Goal: Information Seeking & Learning: Learn about a topic

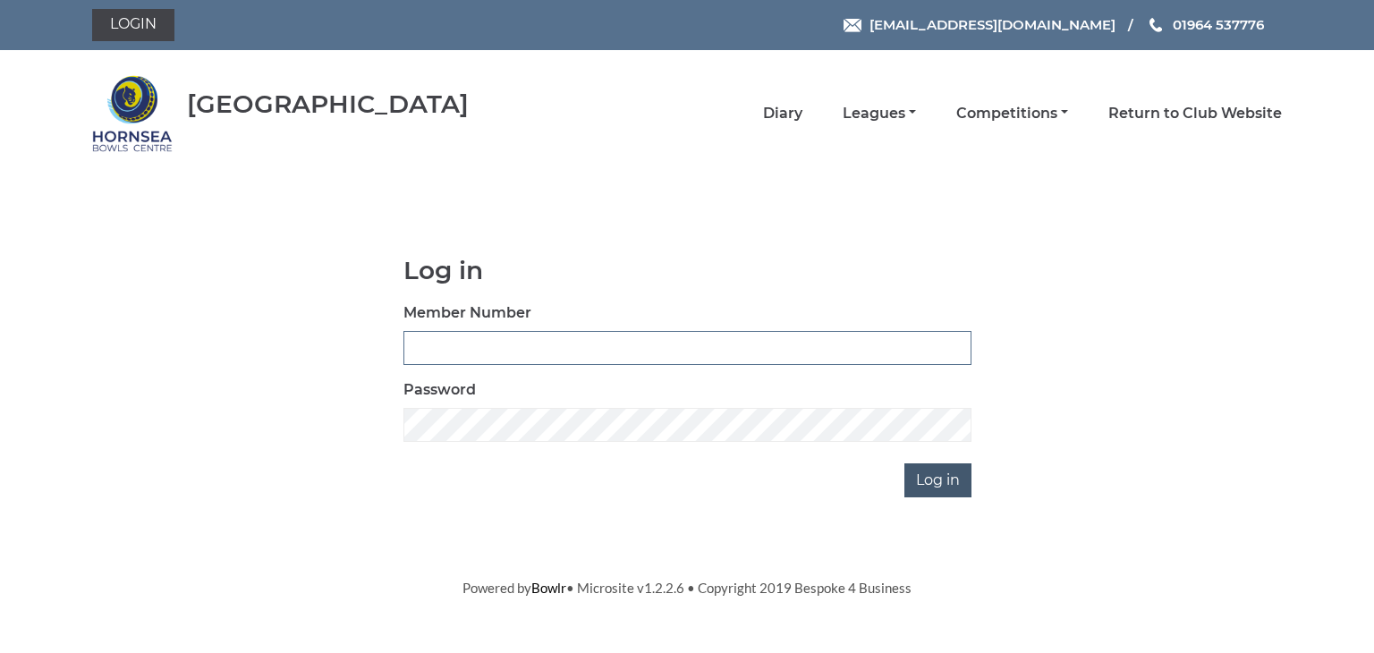
type input "0902"
click at [931, 476] on input "Log in" at bounding box center [938, 480] width 67 height 34
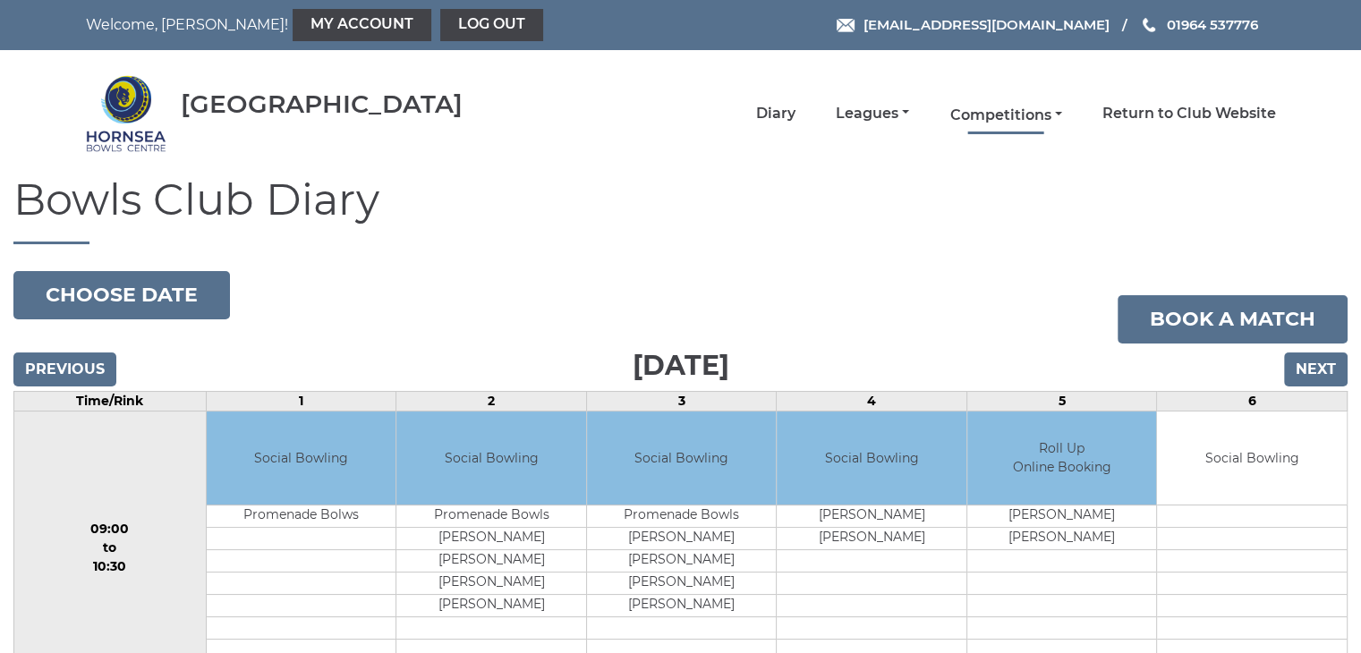
click at [981, 111] on link "Competitions" at bounding box center [1005, 116] width 112 height 20
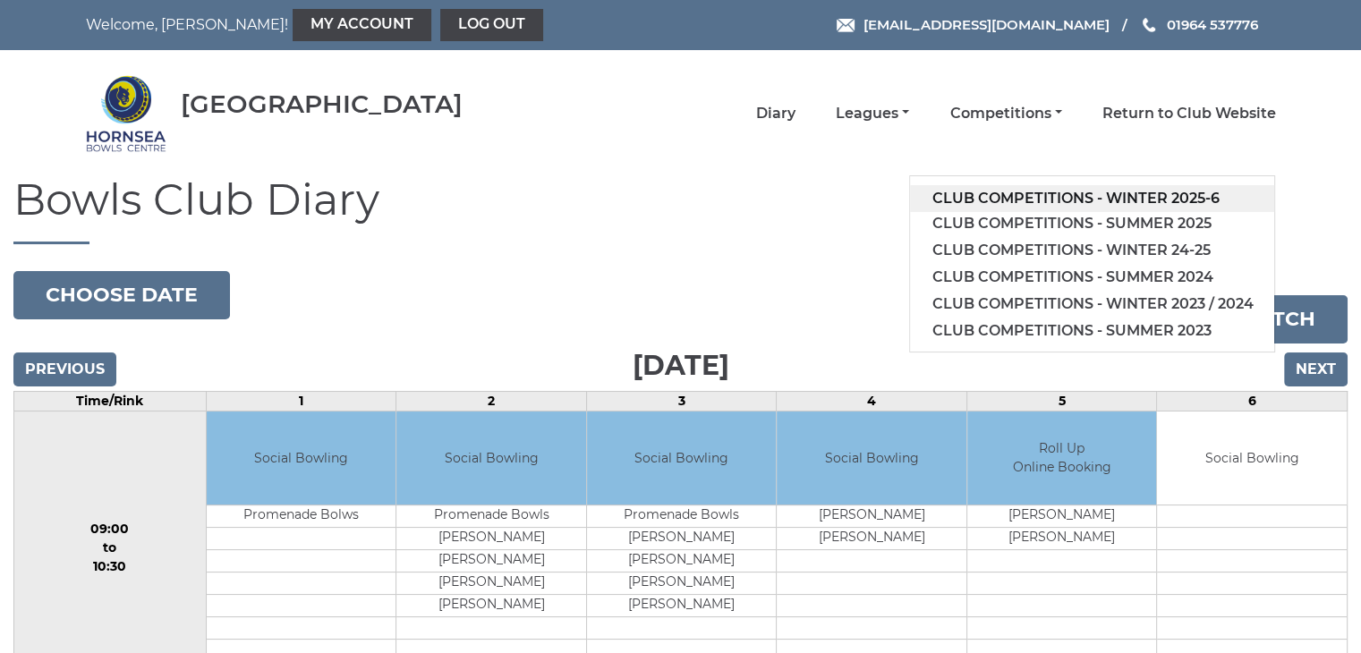
click at [1041, 195] on link "Club competitions - Winter 2025-6" at bounding box center [1092, 198] width 364 height 27
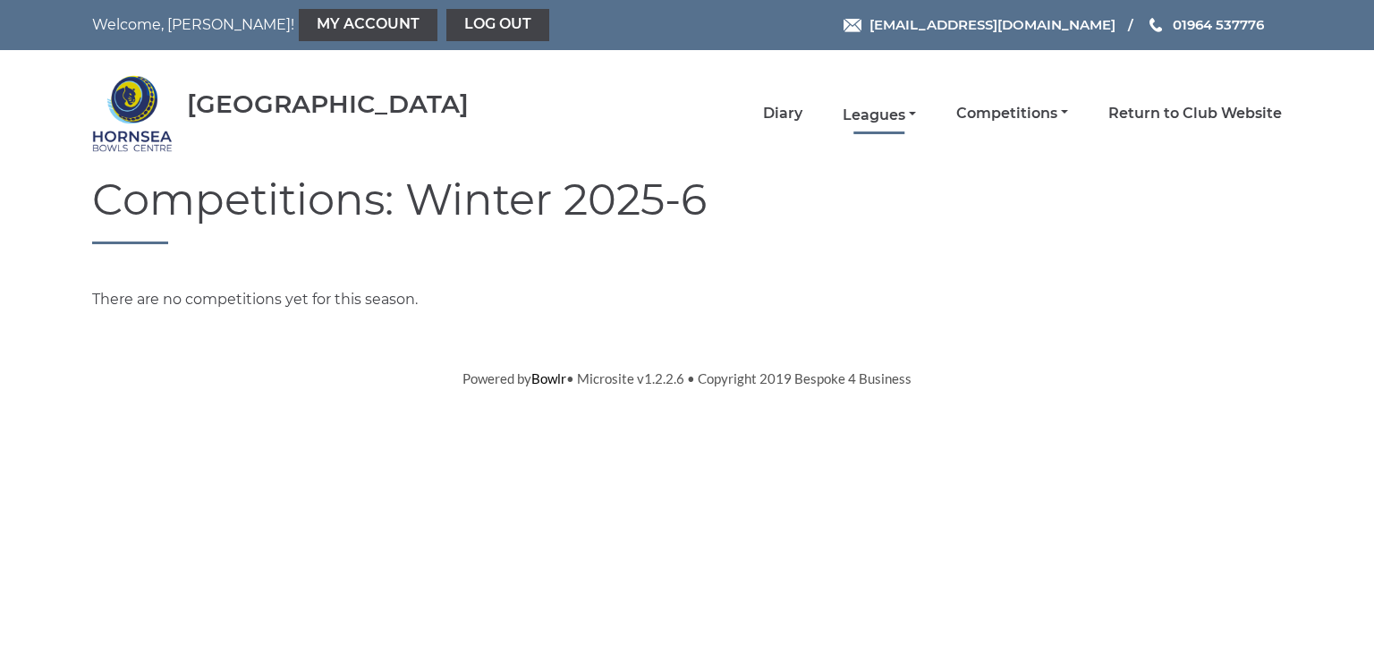
click at [891, 115] on link "Leagues" at bounding box center [879, 116] width 73 height 20
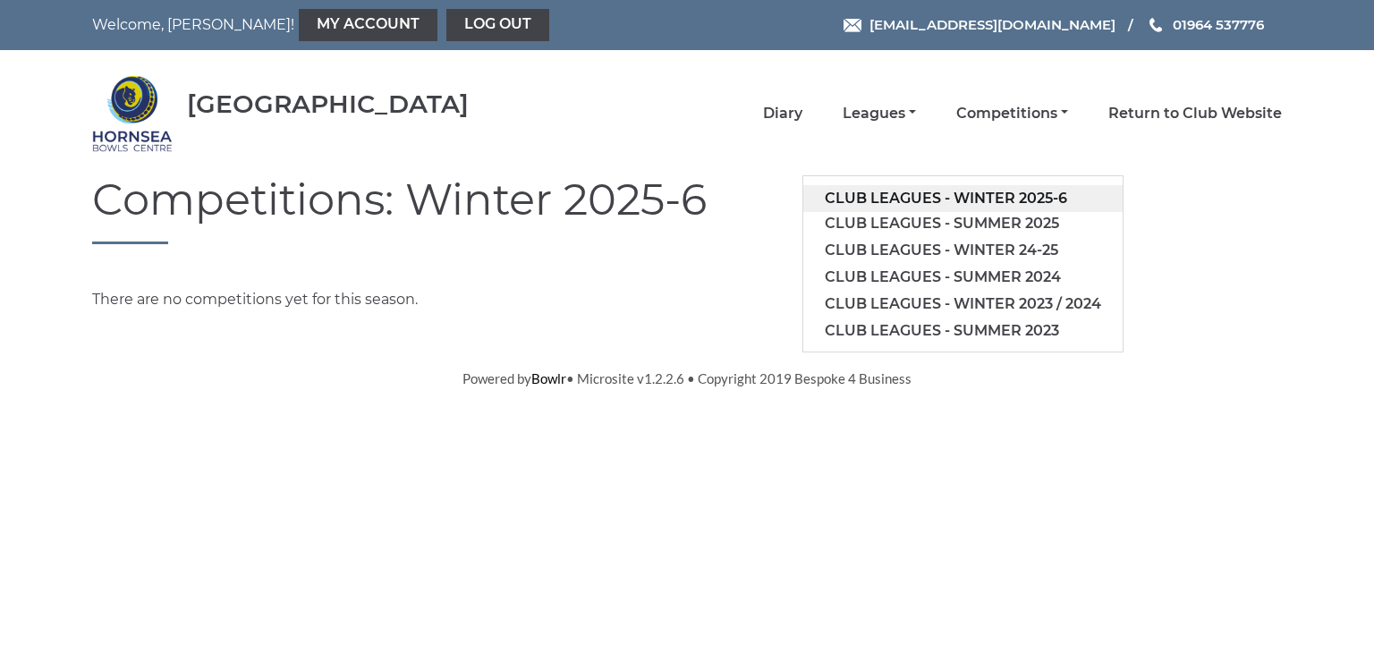
click at [967, 198] on link "Club leagues - Winter 2025-6" at bounding box center [962, 198] width 319 height 27
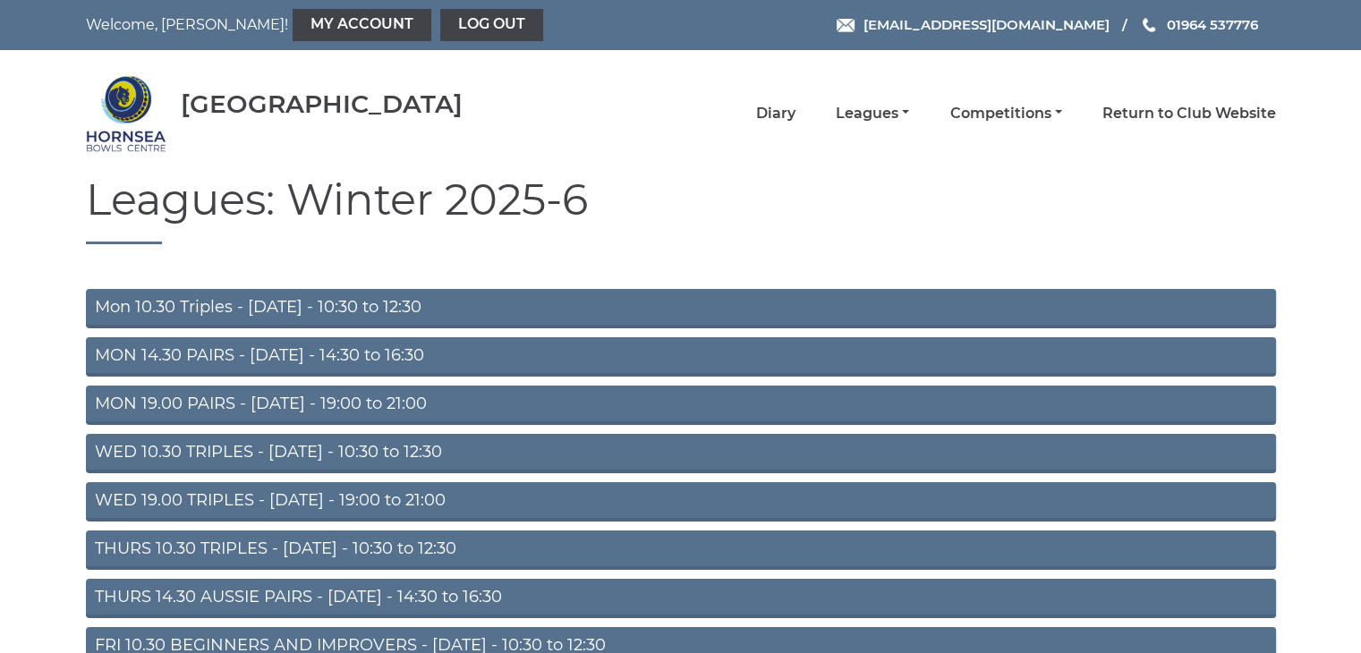
click at [204, 455] on link "WED 10.30 TRIPLES - Wednesday - 10:30 to 12:30" at bounding box center [681, 453] width 1190 height 39
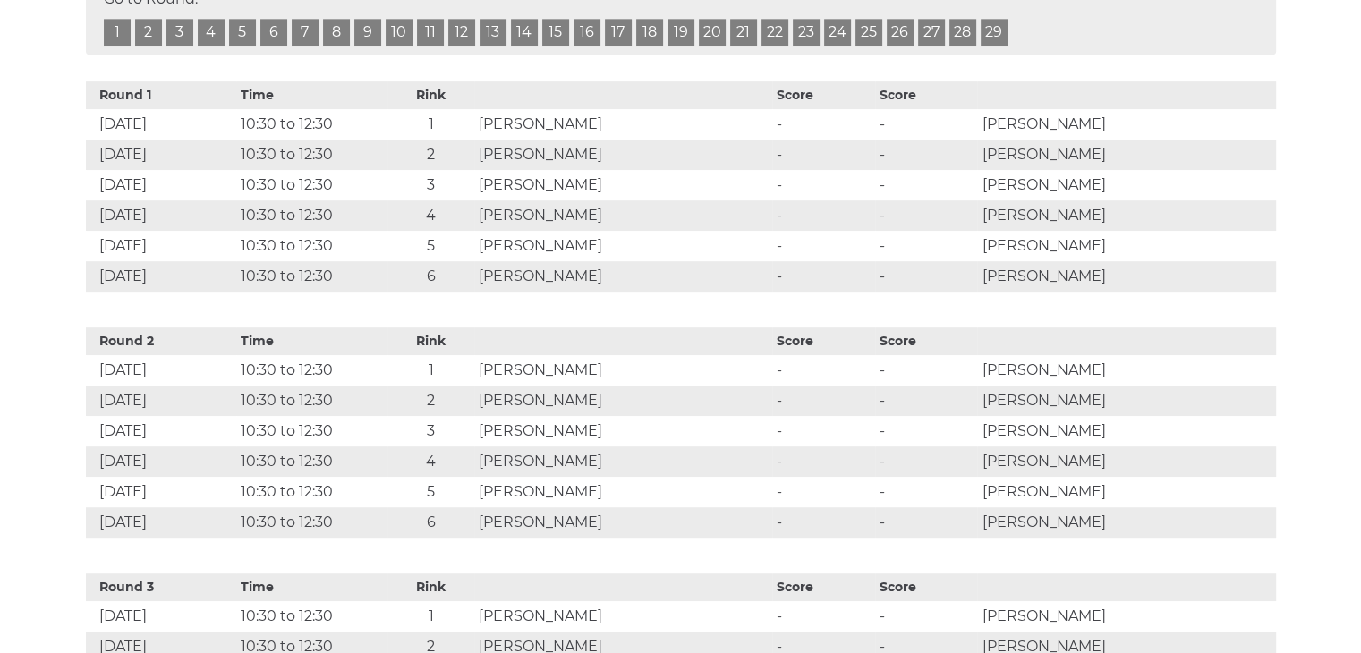
scroll to position [895, 0]
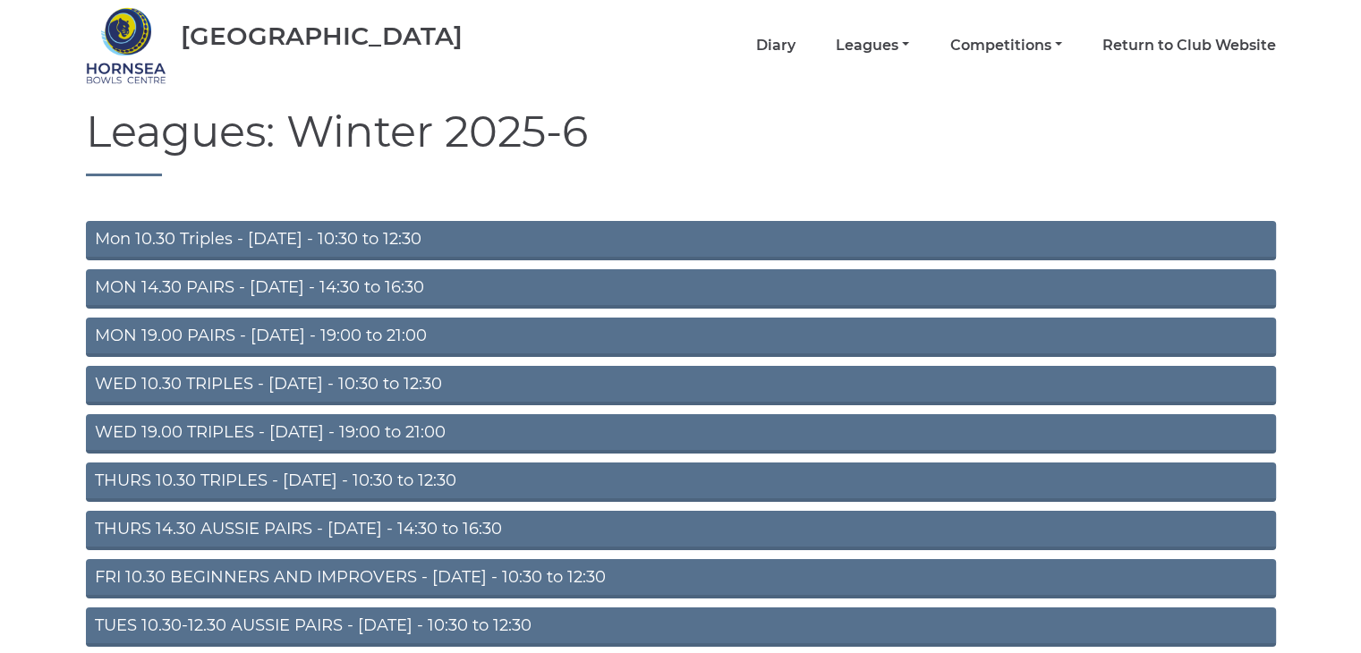
scroll to position [197, 0]
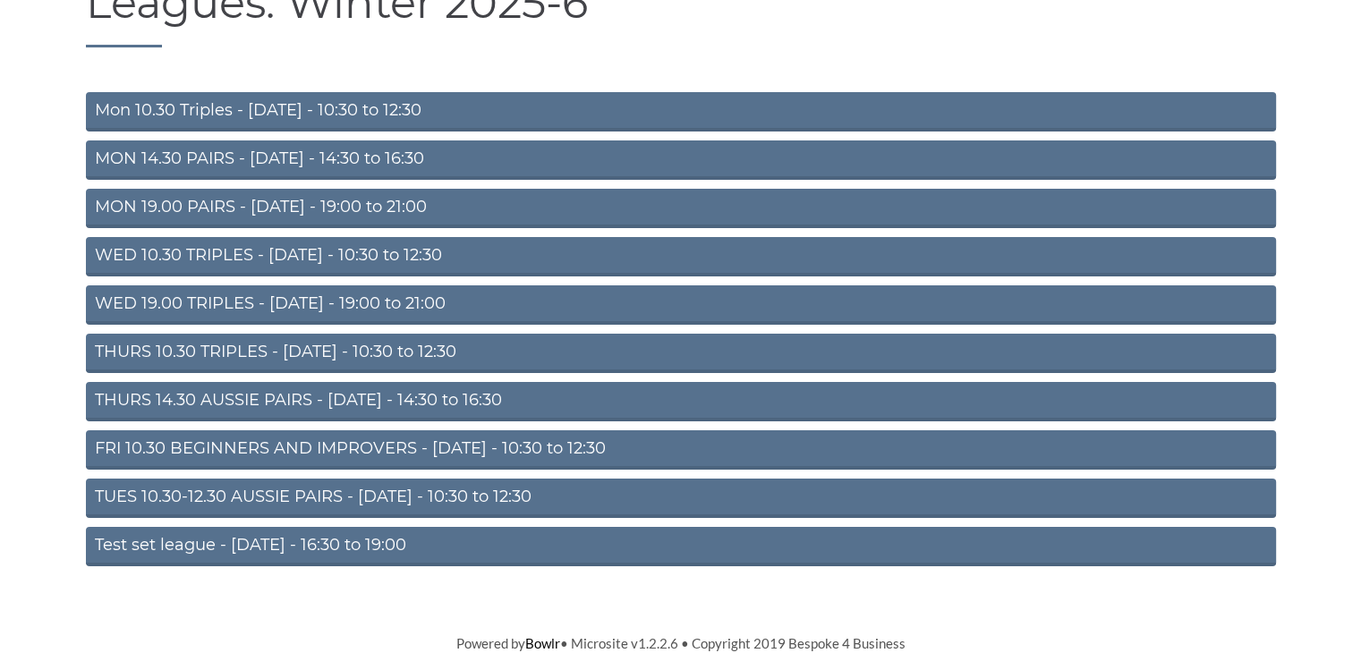
click at [240, 449] on link "FRI 10.30 BEGINNERS AND IMPROVERS - [DATE] - 10:30 to 12:30" at bounding box center [681, 449] width 1190 height 39
